Goal: Task Accomplishment & Management: Use online tool/utility

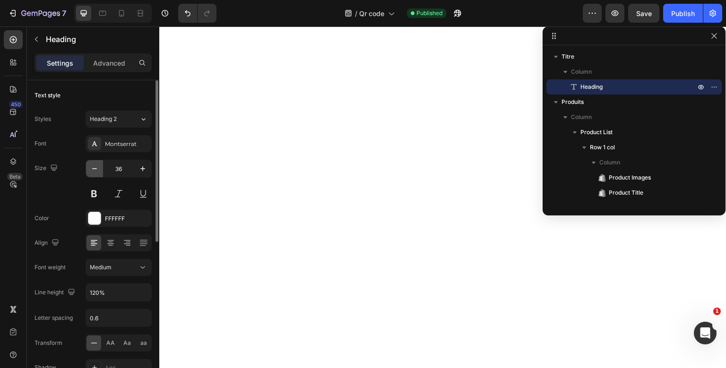
click at [101, 167] on button "button" at bounding box center [94, 168] width 17 height 17
type input "35"
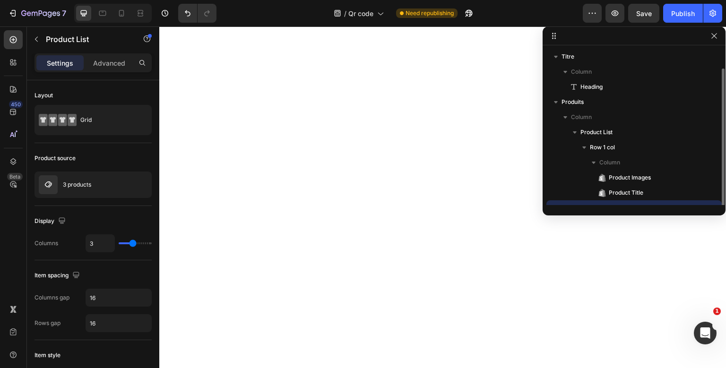
scroll to position [10, 0]
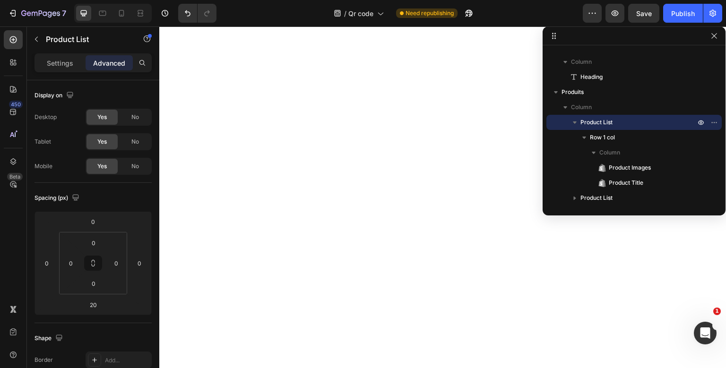
type input "10"
type input "20"
type input "15"
click at [52, 59] on p "Settings" at bounding box center [60, 63] width 26 height 10
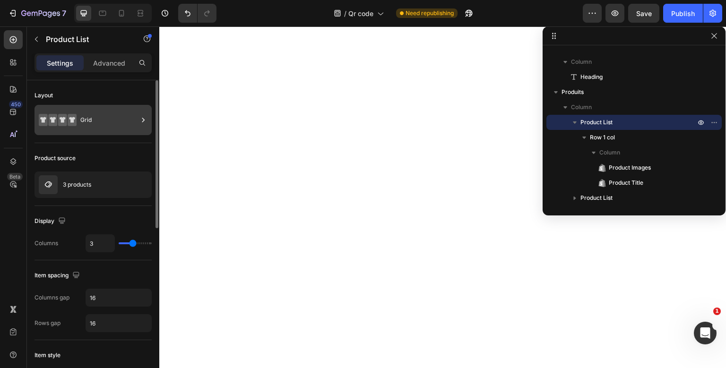
click at [76, 115] on icon at bounding box center [72, 120] width 9 height 12
click at [97, 89] on div "Layout" at bounding box center [93, 95] width 117 height 15
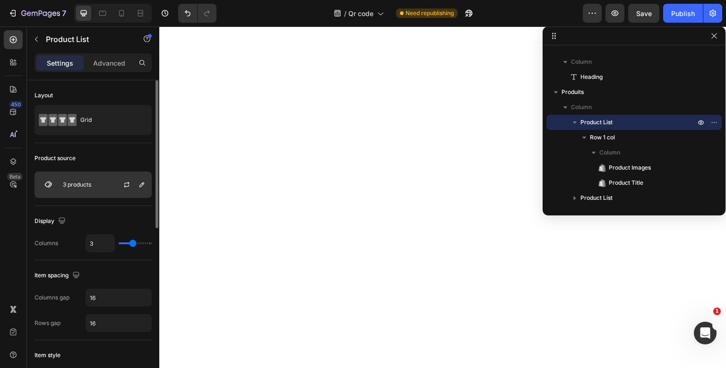
click at [83, 179] on div "3 products" at bounding box center [93, 185] width 117 height 26
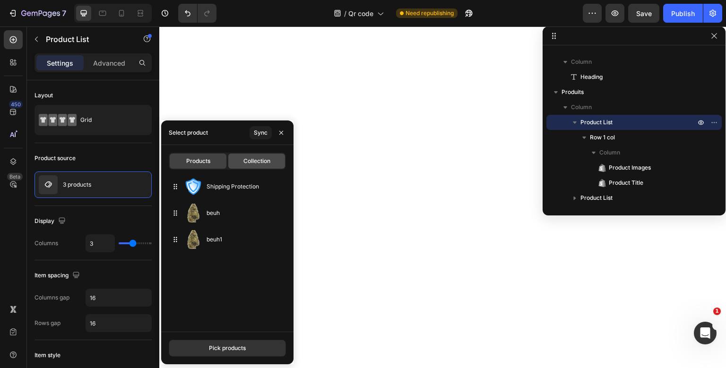
click at [244, 162] on span "Collection" at bounding box center [256, 161] width 27 height 9
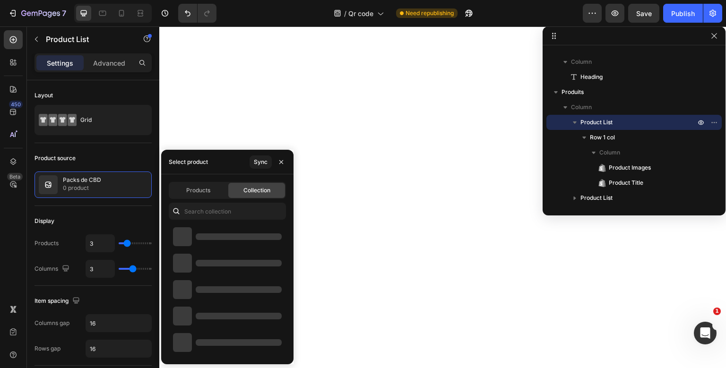
type input "10"
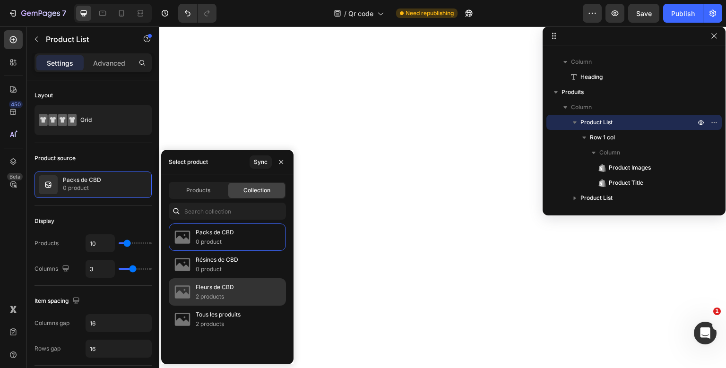
click at [225, 292] on p "Fleurs de CBD" at bounding box center [215, 287] width 38 height 9
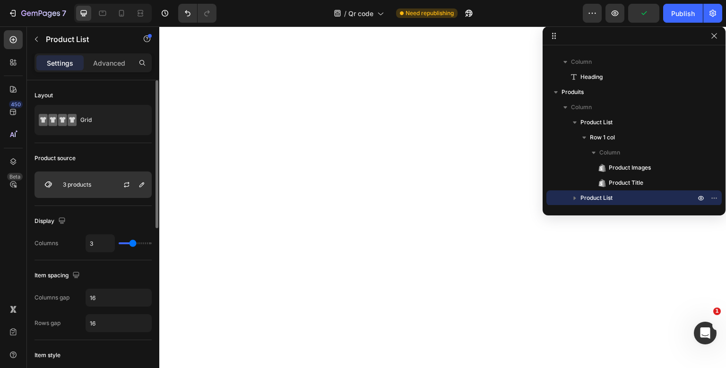
click at [96, 189] on div "3 products" at bounding box center [93, 185] width 117 height 26
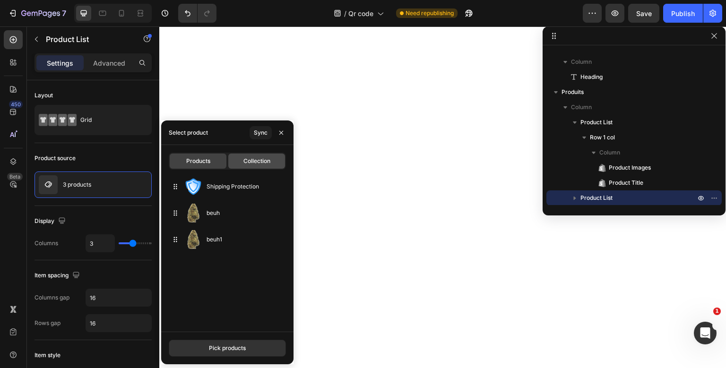
click at [258, 158] on span "Collection" at bounding box center [256, 161] width 27 height 9
type input "10"
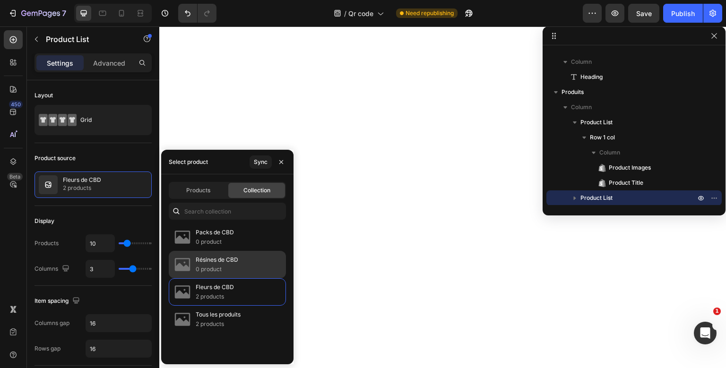
click at [223, 255] on p "Résines de CBD" at bounding box center [217, 259] width 43 height 9
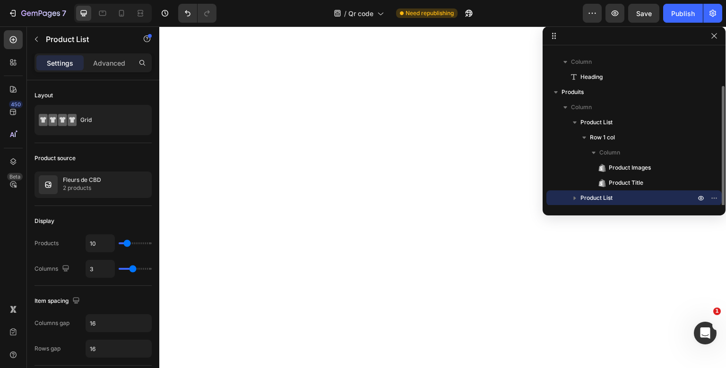
scroll to position [25, 0]
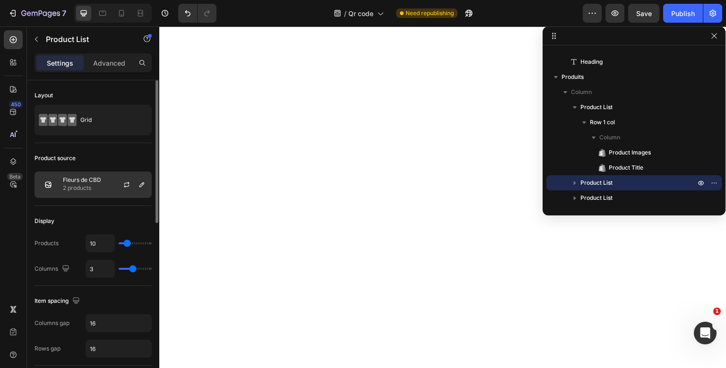
click at [86, 181] on p "Fleurs de CBD" at bounding box center [82, 180] width 38 height 7
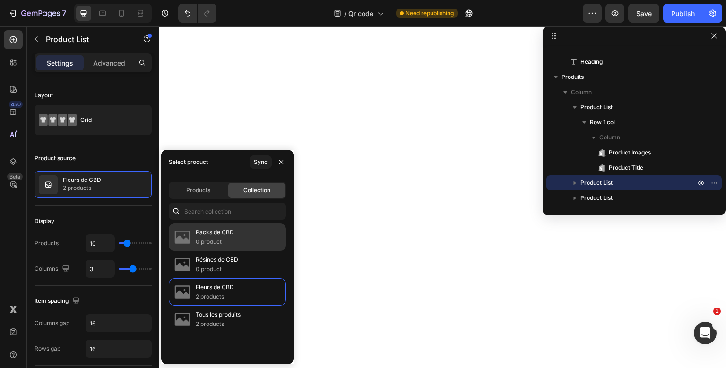
click at [224, 241] on p "0 product" at bounding box center [215, 241] width 38 height 9
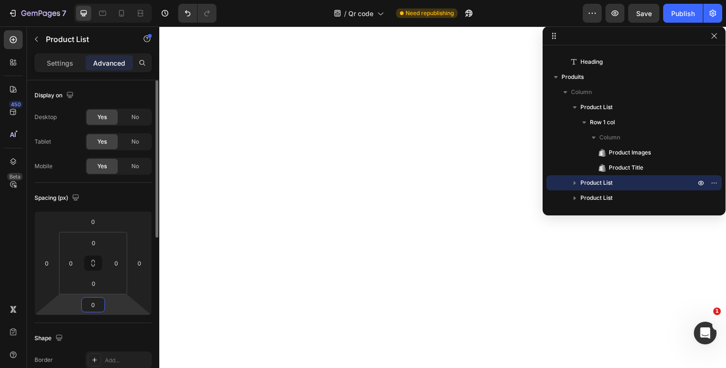
click at [93, 306] on input "0" at bounding box center [93, 305] width 19 height 14
type input "15"
click at [83, 329] on div "Shape Border Add... Corner Add... Shadow Add..." at bounding box center [93, 374] width 117 height 103
click at [76, 65] on div "Settings" at bounding box center [59, 62] width 47 height 15
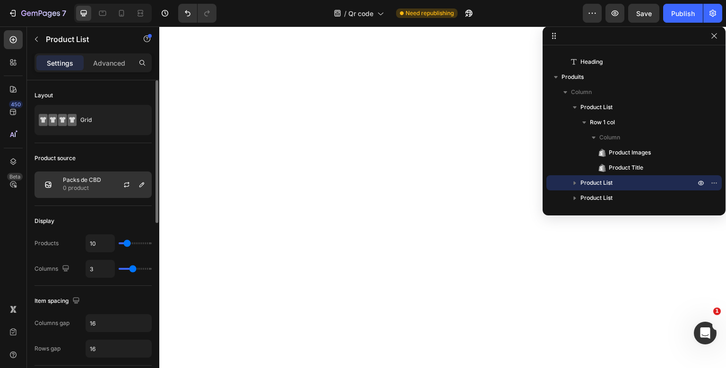
click at [96, 185] on p "0 product" at bounding box center [82, 187] width 38 height 9
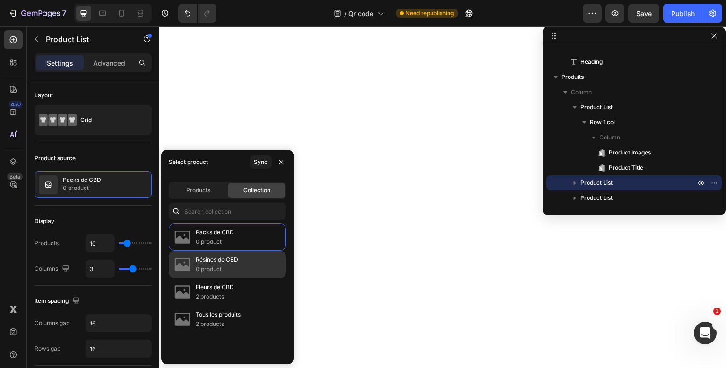
click at [200, 262] on p "Résines de CBD" at bounding box center [217, 259] width 43 height 9
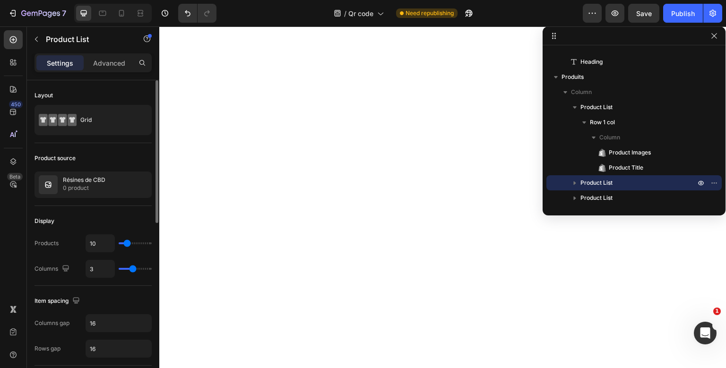
click at [130, 151] on div "Product source" at bounding box center [93, 158] width 117 height 15
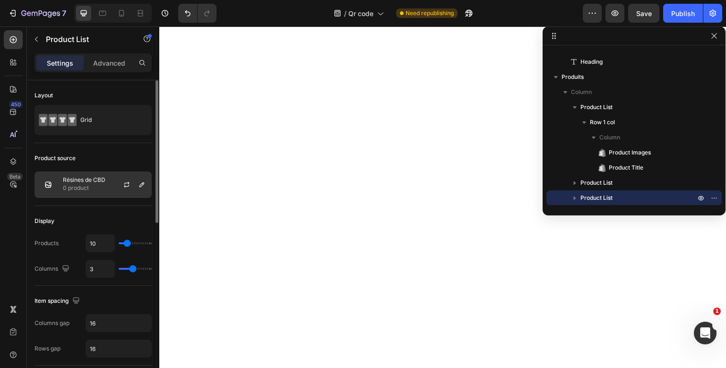
drag, startPoint x: 120, startPoint y: 186, endPoint x: 106, endPoint y: 188, distance: 14.3
click at [106, 188] on div "Résines de CBD 0 product" at bounding box center [93, 185] width 117 height 26
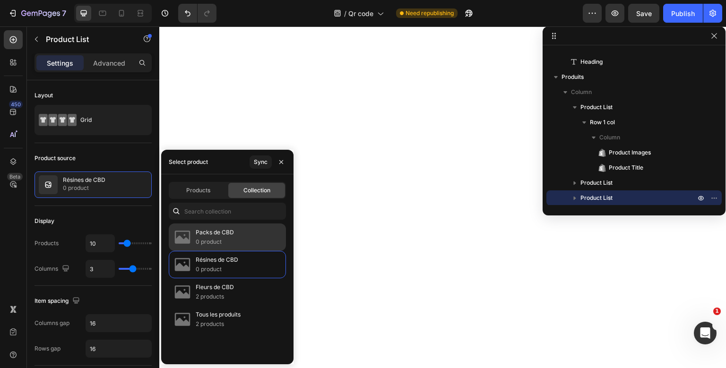
click at [227, 240] on p "0 product" at bounding box center [215, 241] width 38 height 9
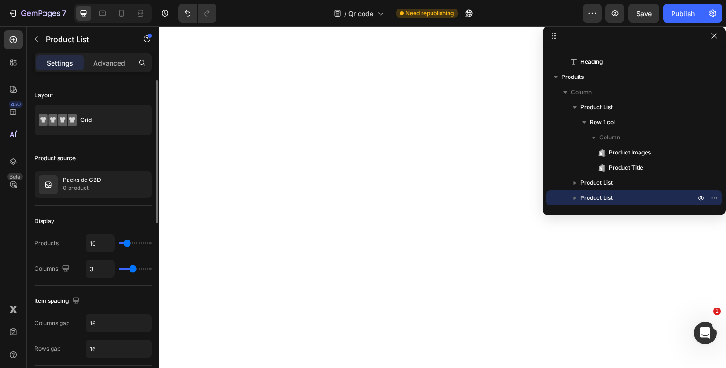
click at [126, 162] on div "Product source" at bounding box center [93, 158] width 117 height 15
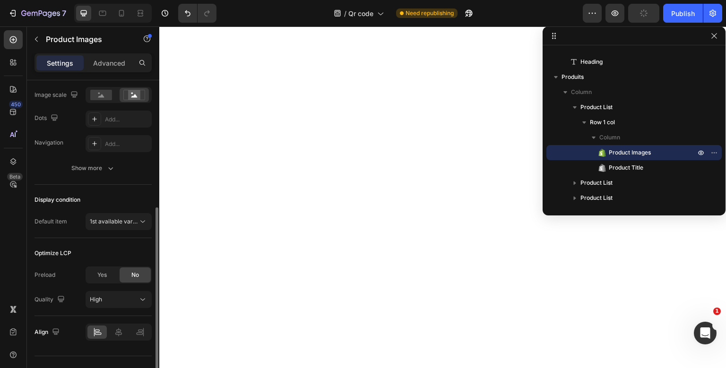
scroll to position [223, 0]
click at [103, 174] on button "Show more" at bounding box center [93, 168] width 117 height 17
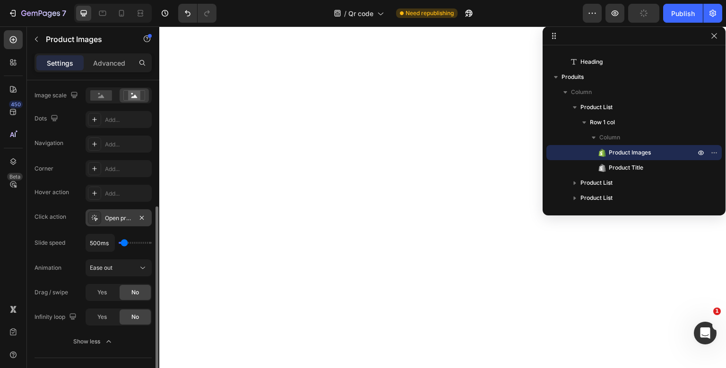
click at [121, 215] on div "Open product" at bounding box center [118, 218] width 27 height 9
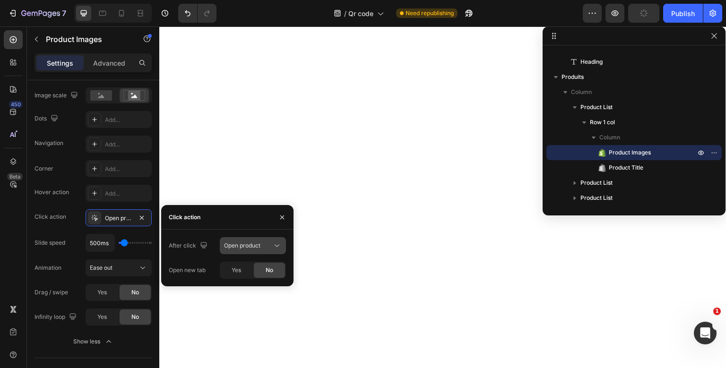
click at [267, 252] on button "Open product" at bounding box center [253, 245] width 66 height 17
click at [213, 248] on div "After click Open product" at bounding box center [227, 245] width 117 height 17
click at [228, 246] on span "Open product" at bounding box center [242, 245] width 36 height 7
click at [174, 246] on div "After click" at bounding box center [189, 246] width 41 height 13
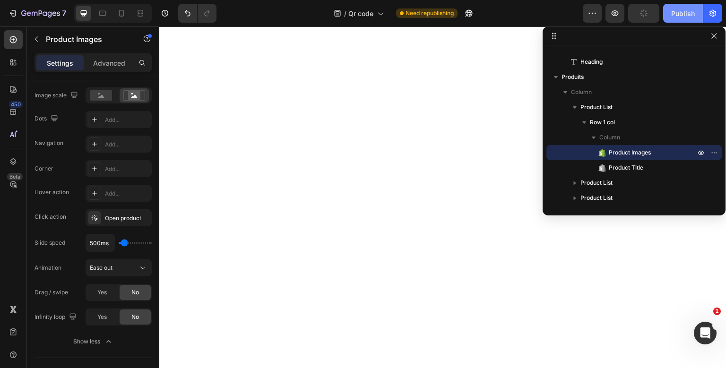
click at [669, 15] on button "Publish" at bounding box center [683, 13] width 40 height 19
click at [114, 256] on div "Corner Add... Hover action Add... Click action Open product Slide speed 500ms A…" at bounding box center [93, 242] width 117 height 165
